Goal: Task Accomplishment & Management: Manage account settings

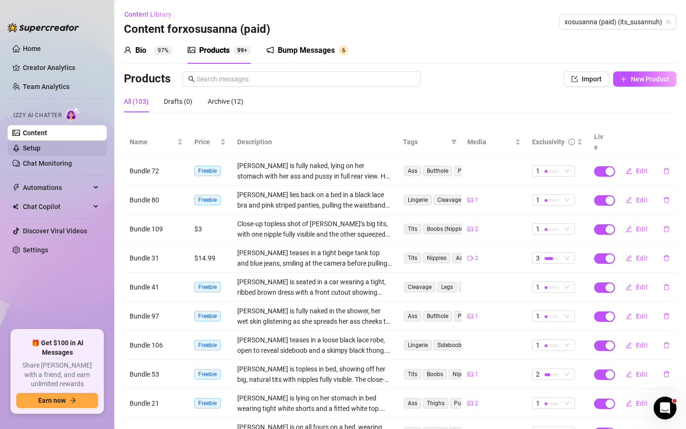
click at [41, 150] on link "Setup" at bounding box center [32, 148] width 18 height 8
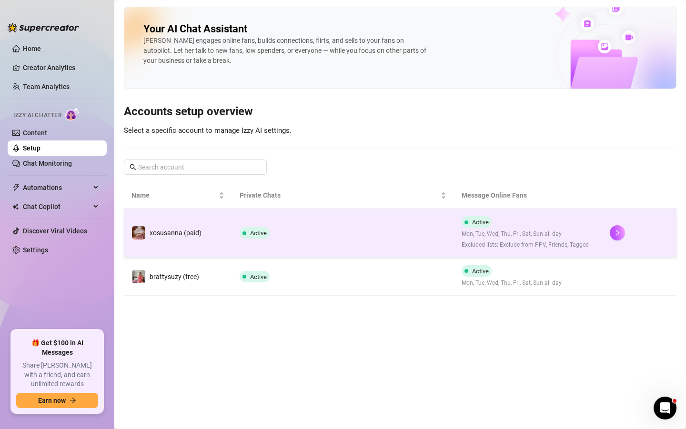
click at [361, 238] on td "Active" at bounding box center [343, 233] width 223 height 49
click at [456, 240] on td "Active Mon, Tue, Wed, Thu, Fri, Sat, Sun all day Excluded lists: Exclude from P…" at bounding box center [528, 233] width 148 height 49
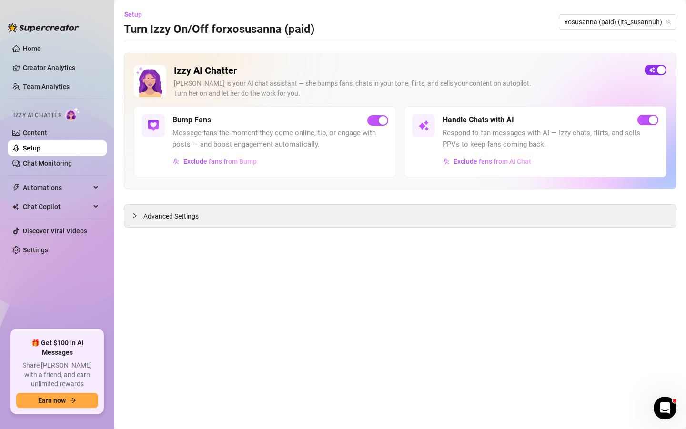
click at [648, 71] on span "button" at bounding box center [656, 70] width 22 height 10
click at [41, 144] on link "Setup" at bounding box center [32, 148] width 18 height 8
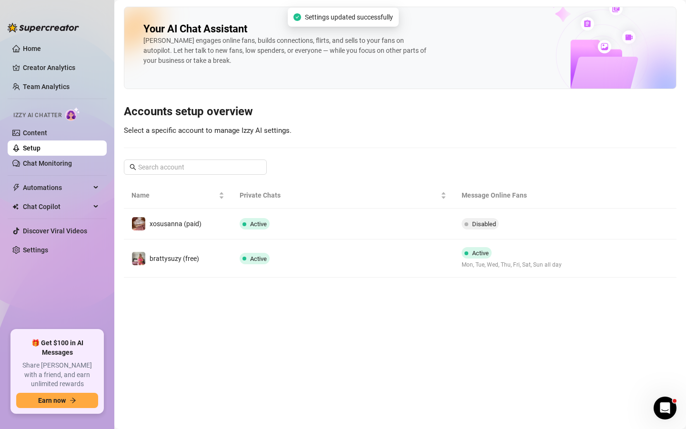
click at [452, 298] on main "Your AI Chat Assistant [PERSON_NAME] engages online fans, builds connections, f…" at bounding box center [400, 214] width 572 height 429
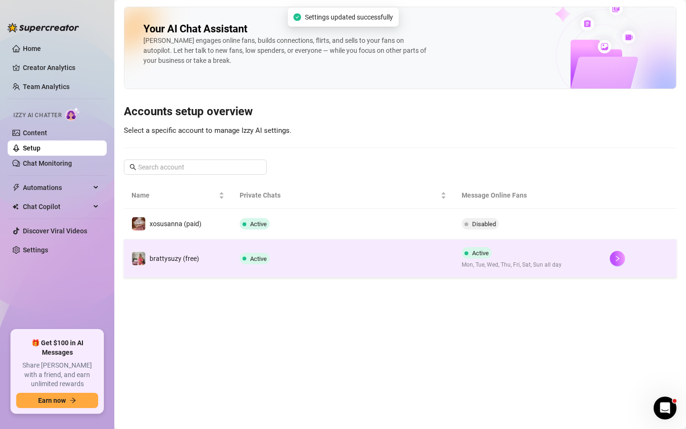
click at [441, 258] on td "Active" at bounding box center [343, 259] width 223 height 38
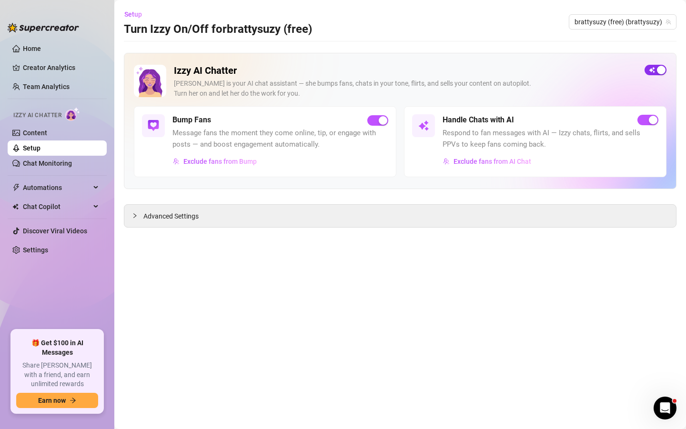
click at [656, 71] on span "button" at bounding box center [656, 70] width 22 height 10
click at [659, 71] on div "button" at bounding box center [661, 70] width 9 height 9
click at [41, 151] on link "Setup" at bounding box center [32, 148] width 18 height 8
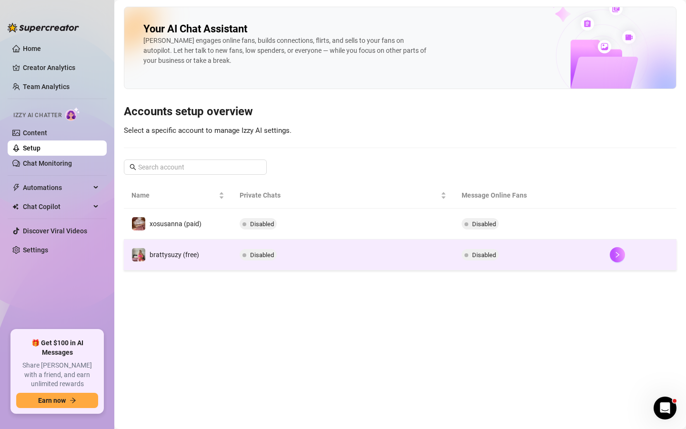
click at [587, 247] on td "Disabled" at bounding box center [528, 255] width 148 height 31
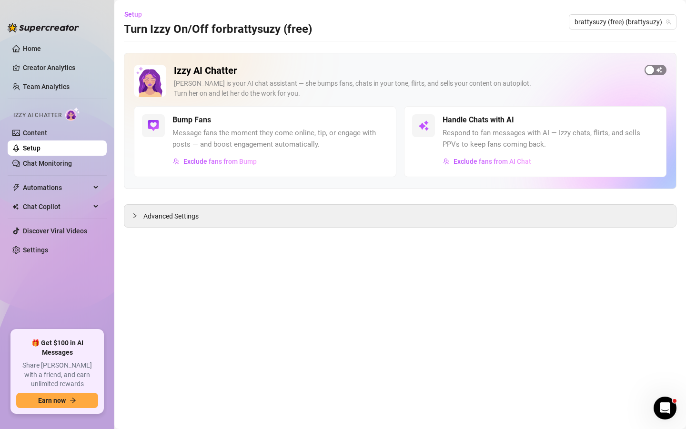
click at [656, 72] on span "button" at bounding box center [656, 70] width 22 height 10
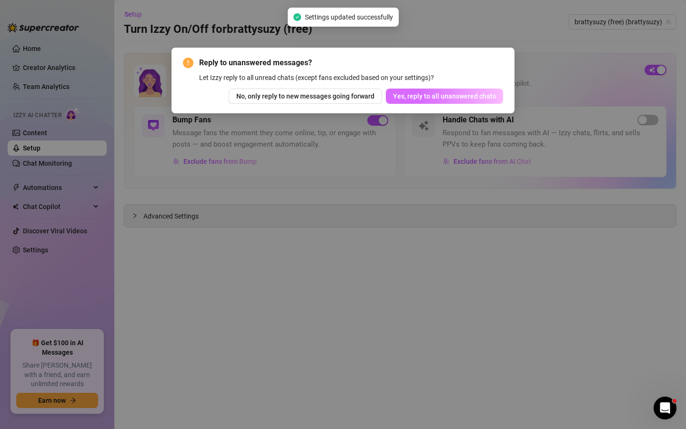
click at [482, 95] on span "Yes, reply to all unanswered chats" at bounding box center [444, 96] width 103 height 8
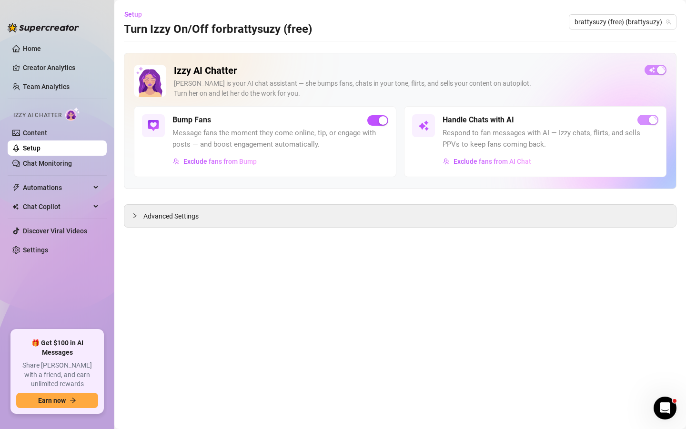
click at [41, 144] on link "Setup" at bounding box center [32, 148] width 18 height 8
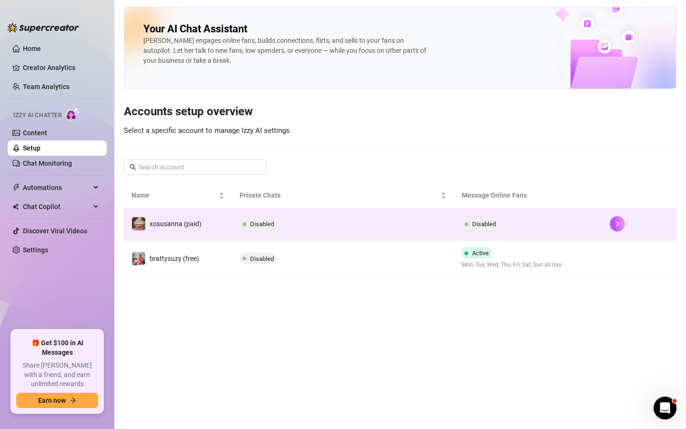
click at [601, 212] on td "Disabled" at bounding box center [528, 224] width 148 height 31
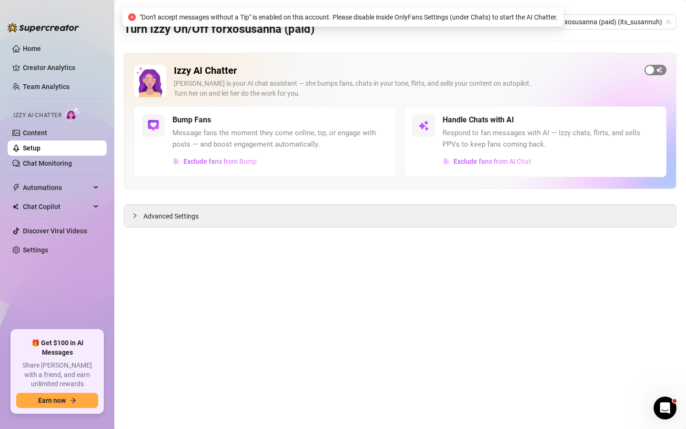
click at [661, 71] on span "button" at bounding box center [656, 70] width 22 height 10
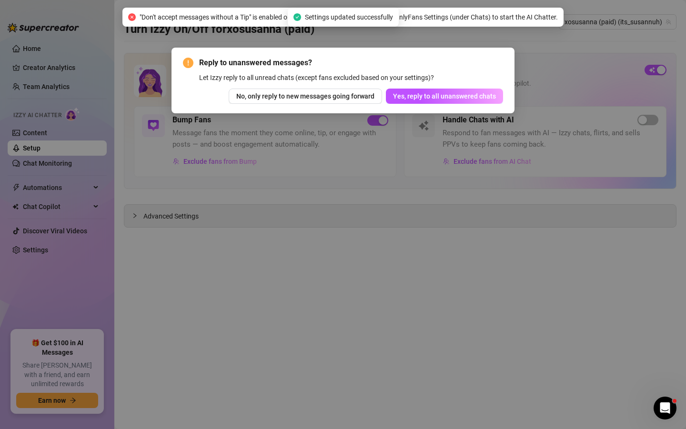
click at [485, 83] on div "Reply to unanswered messages? Let Izzy reply to all unread chats (except fans e…" at bounding box center [343, 80] width 320 height 47
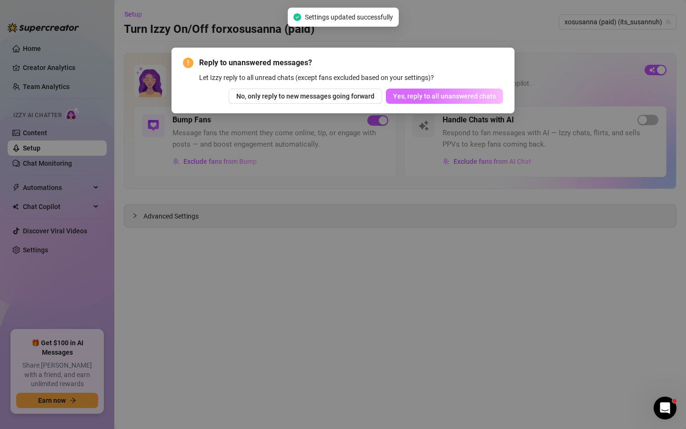
click at [486, 91] on button "Yes, reply to all unanswered chats" at bounding box center [444, 96] width 117 height 15
